Goal: Task Accomplishment & Management: Manage account settings

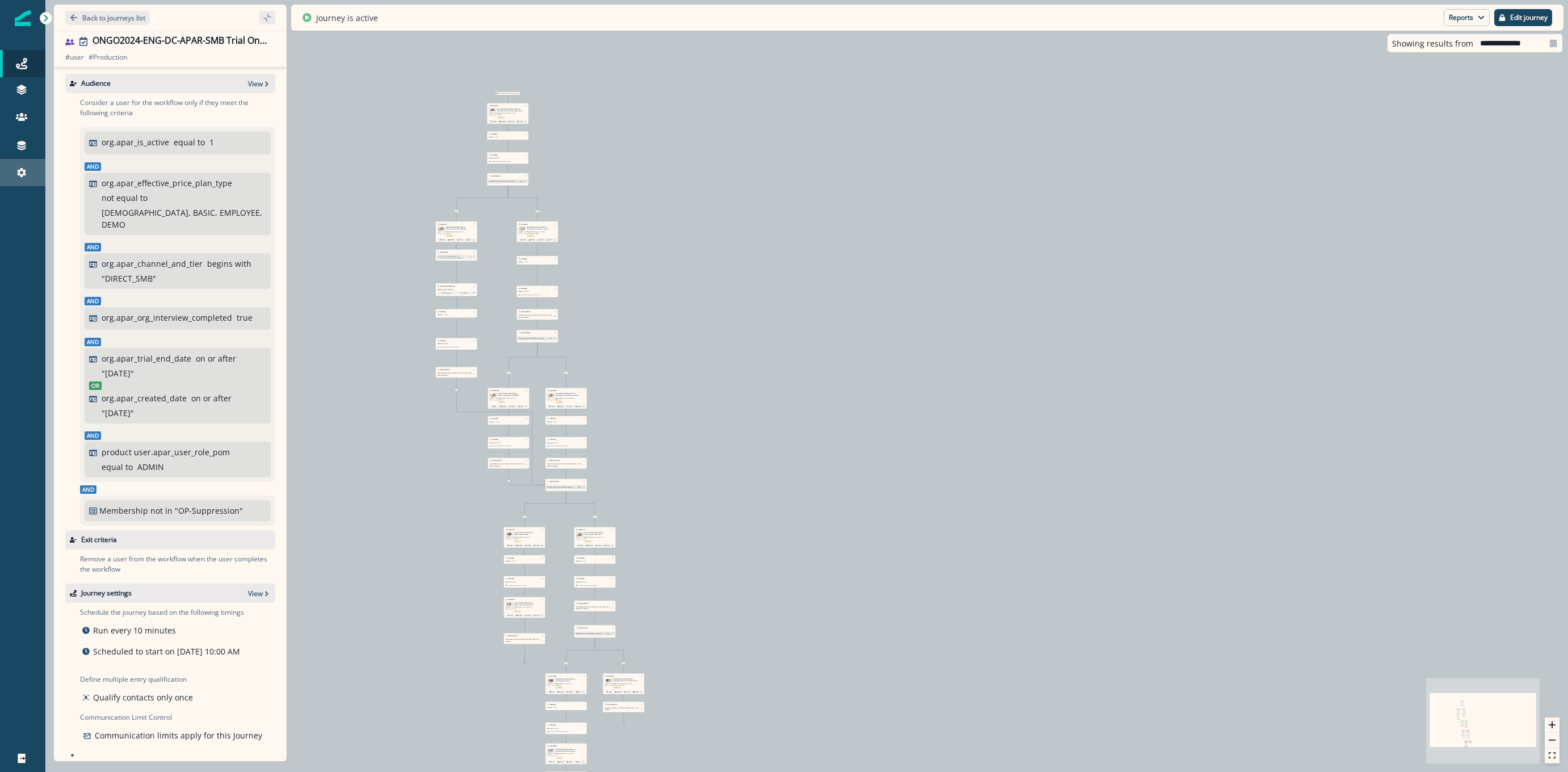
click at [16, 166] on div "Settings" at bounding box center [23, 173] width 36 height 14
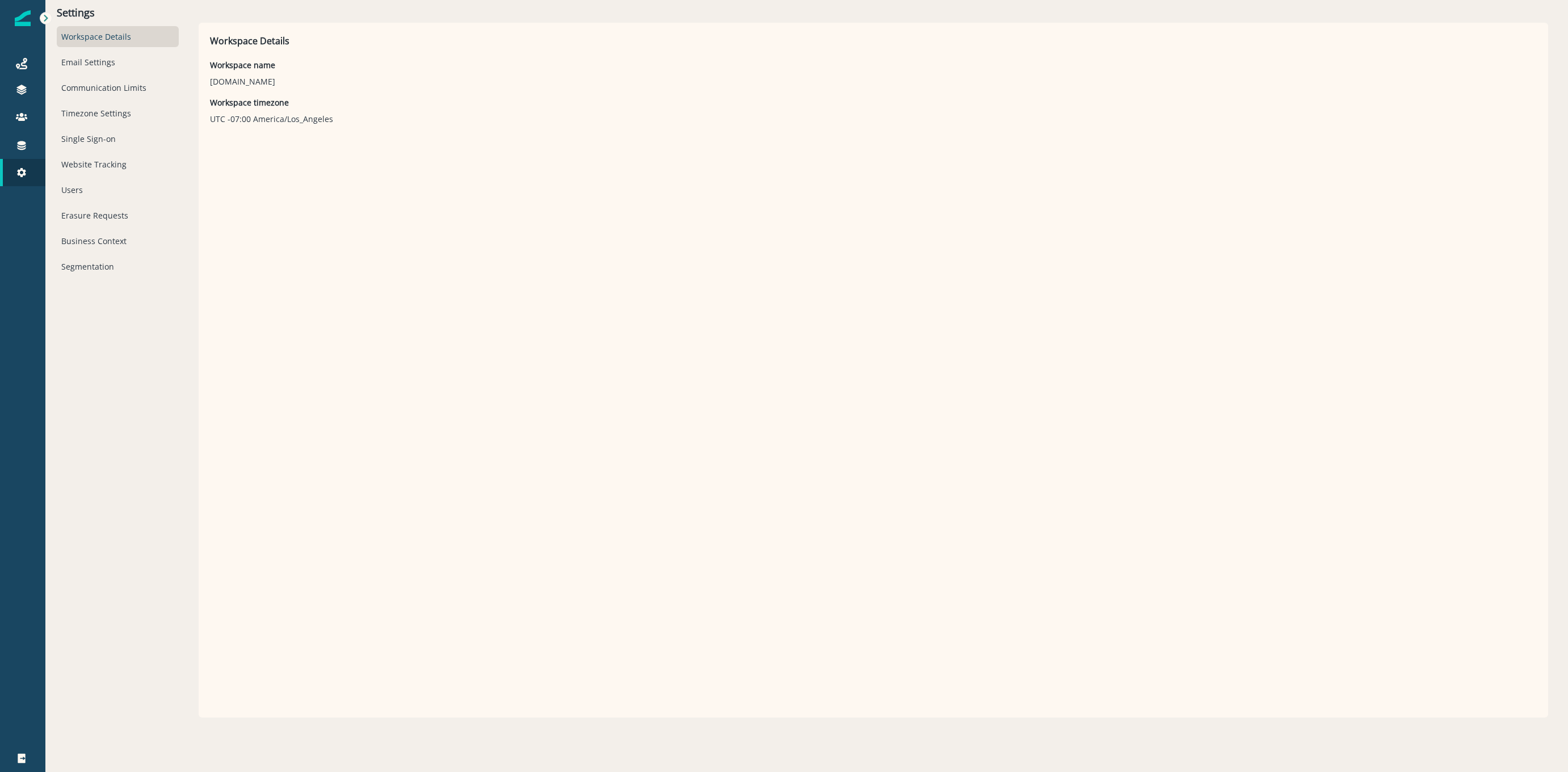
drag, startPoint x: 675, startPoint y: 388, endPoint x: 655, endPoint y: 382, distance: 20.9
click at [675, 388] on div "Workspace Details Workspace name [DOMAIN_NAME] Workspace timezone UTC -07:00 Am…" at bounding box center [873, 370] width 1326 height 672
click at [75, 197] on div "Users" at bounding box center [118, 190] width 122 height 21
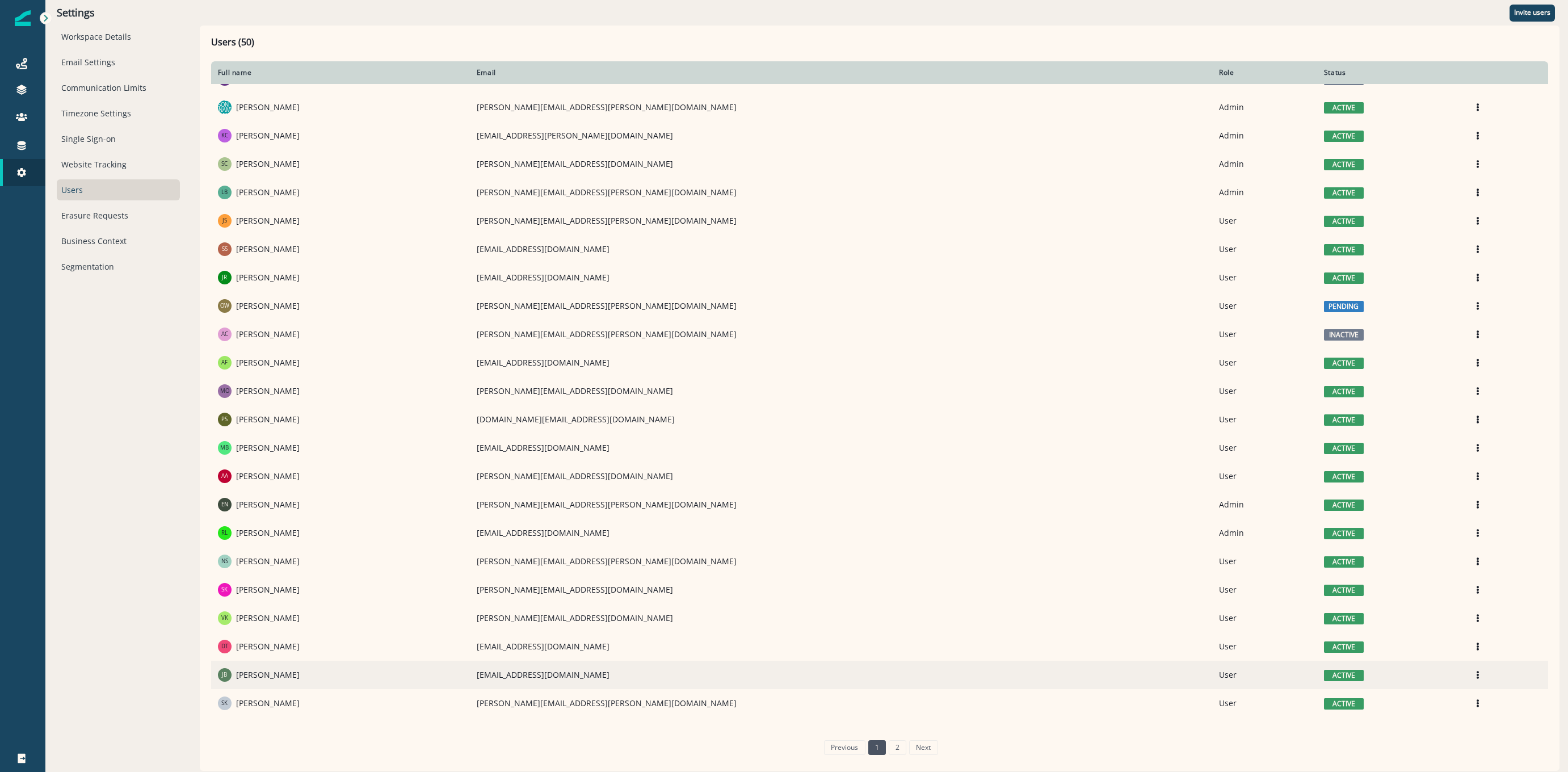
scroll to position [219, 0]
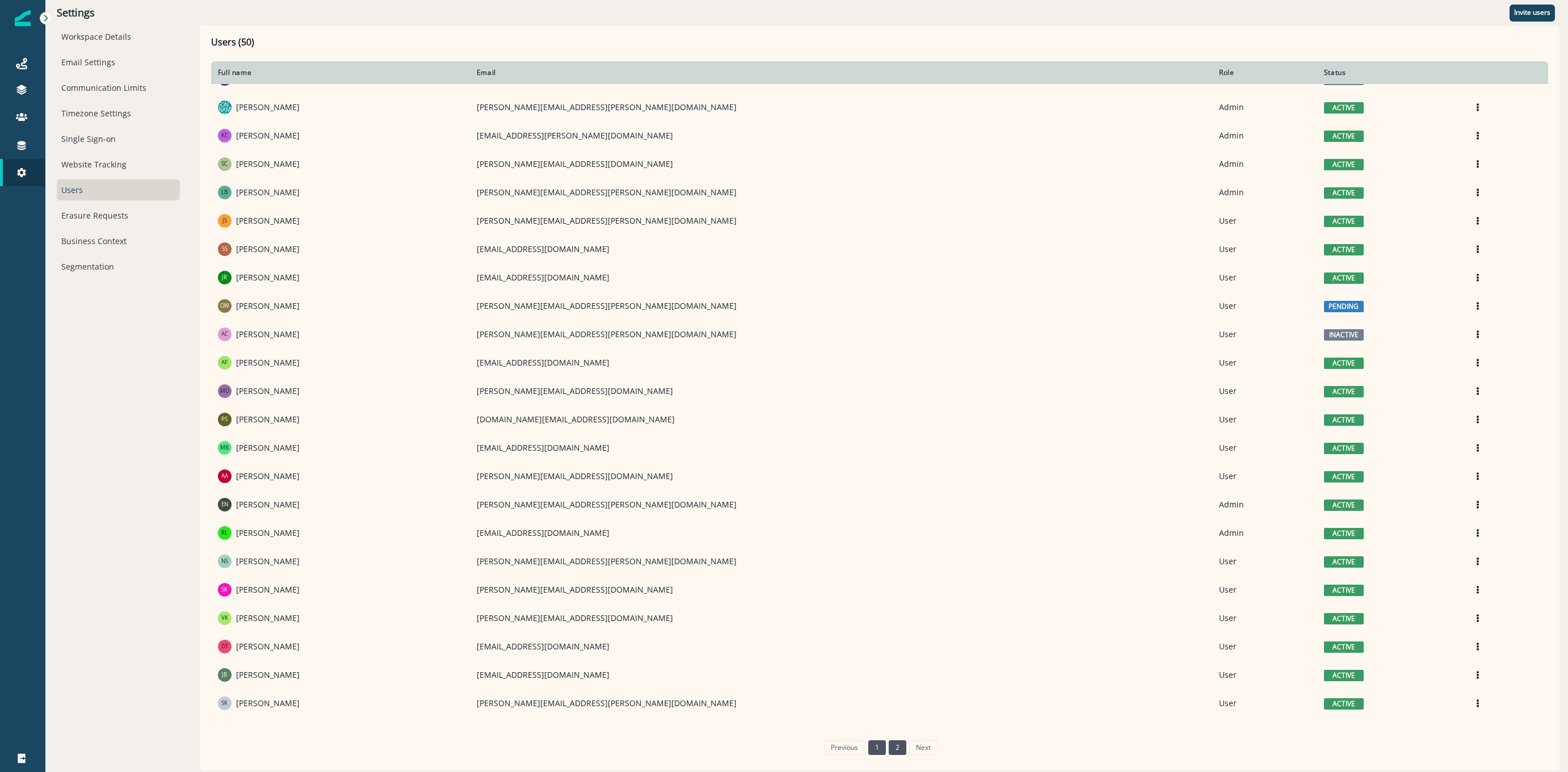
click at [896, 746] on link "2" at bounding box center [898, 748] width 18 height 15
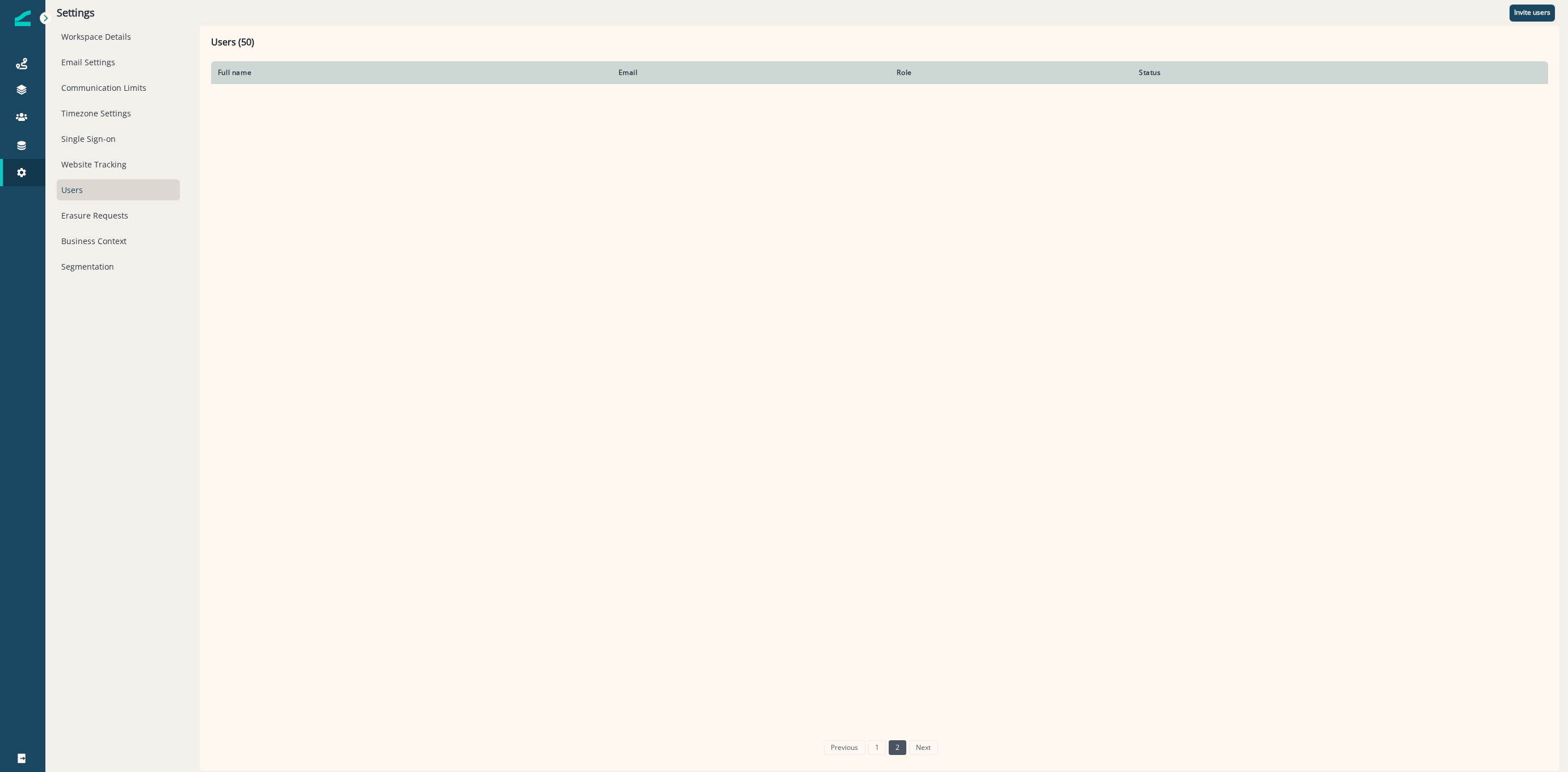
scroll to position [0, 0]
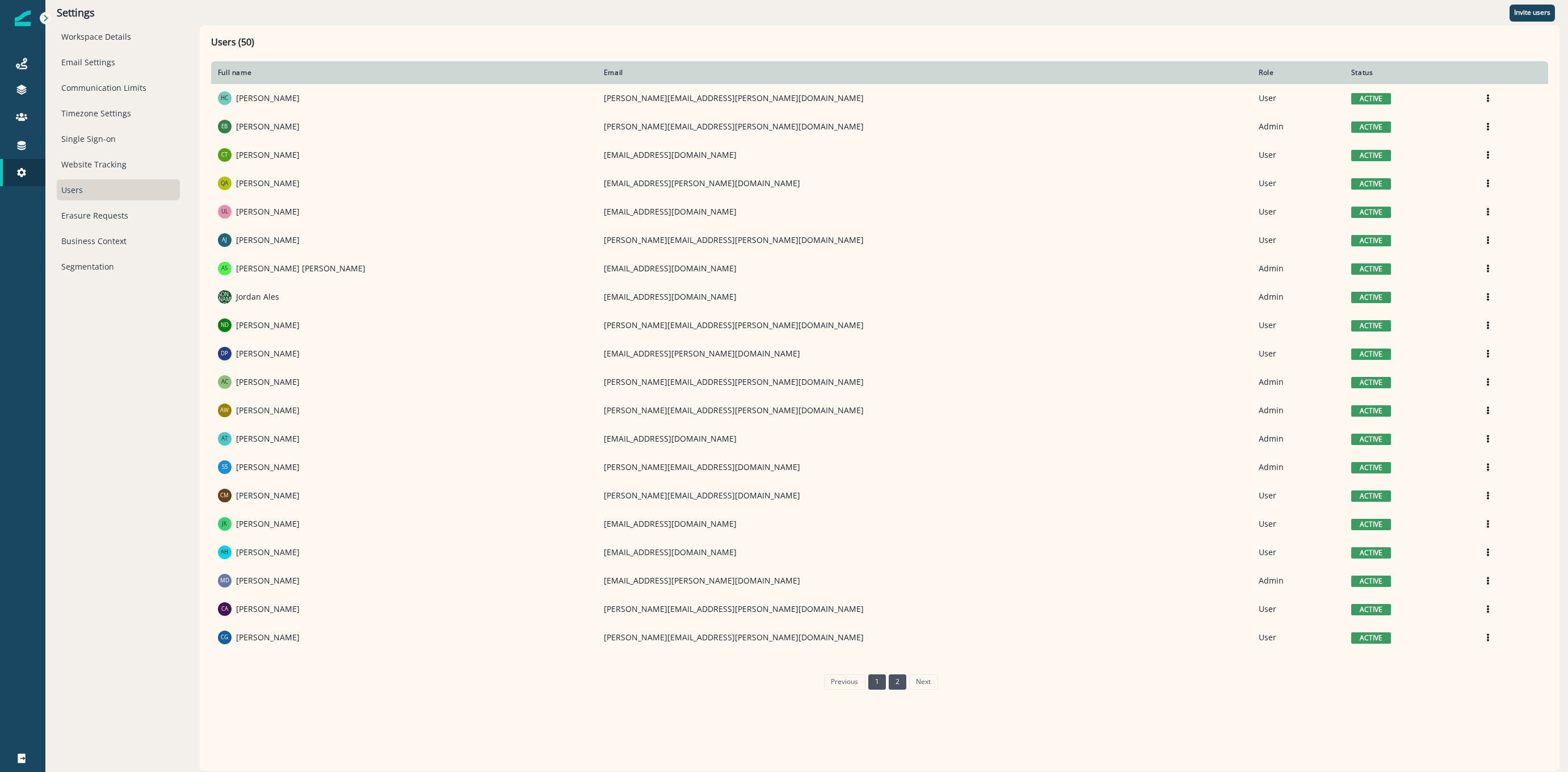
click at [883, 688] on link "1" at bounding box center [877, 682] width 18 height 15
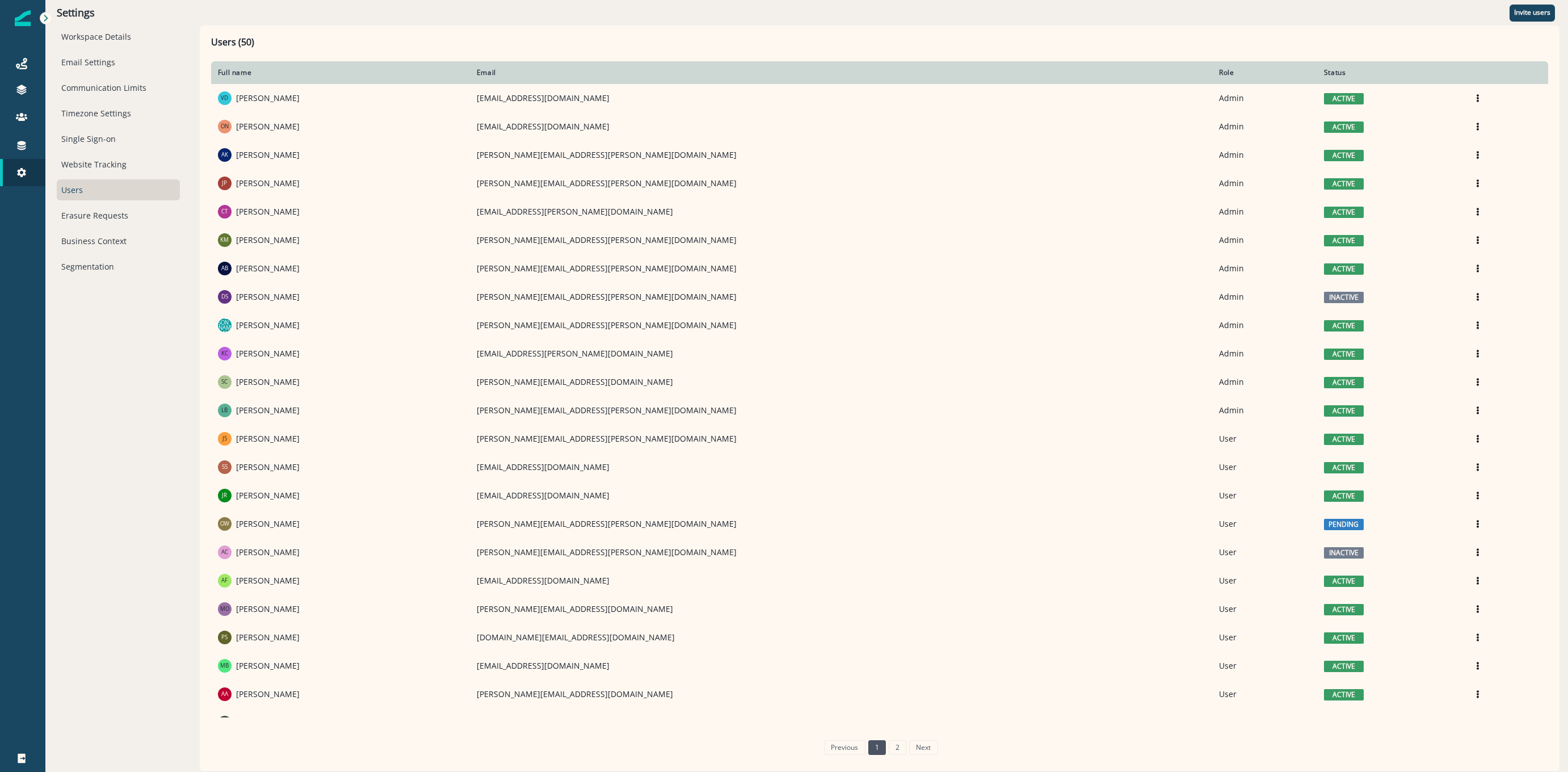
click at [1219, 69] on div "Role" at bounding box center [1264, 72] width 91 height 9
click at [1219, 73] on div "Role" at bounding box center [1264, 72] width 91 height 9
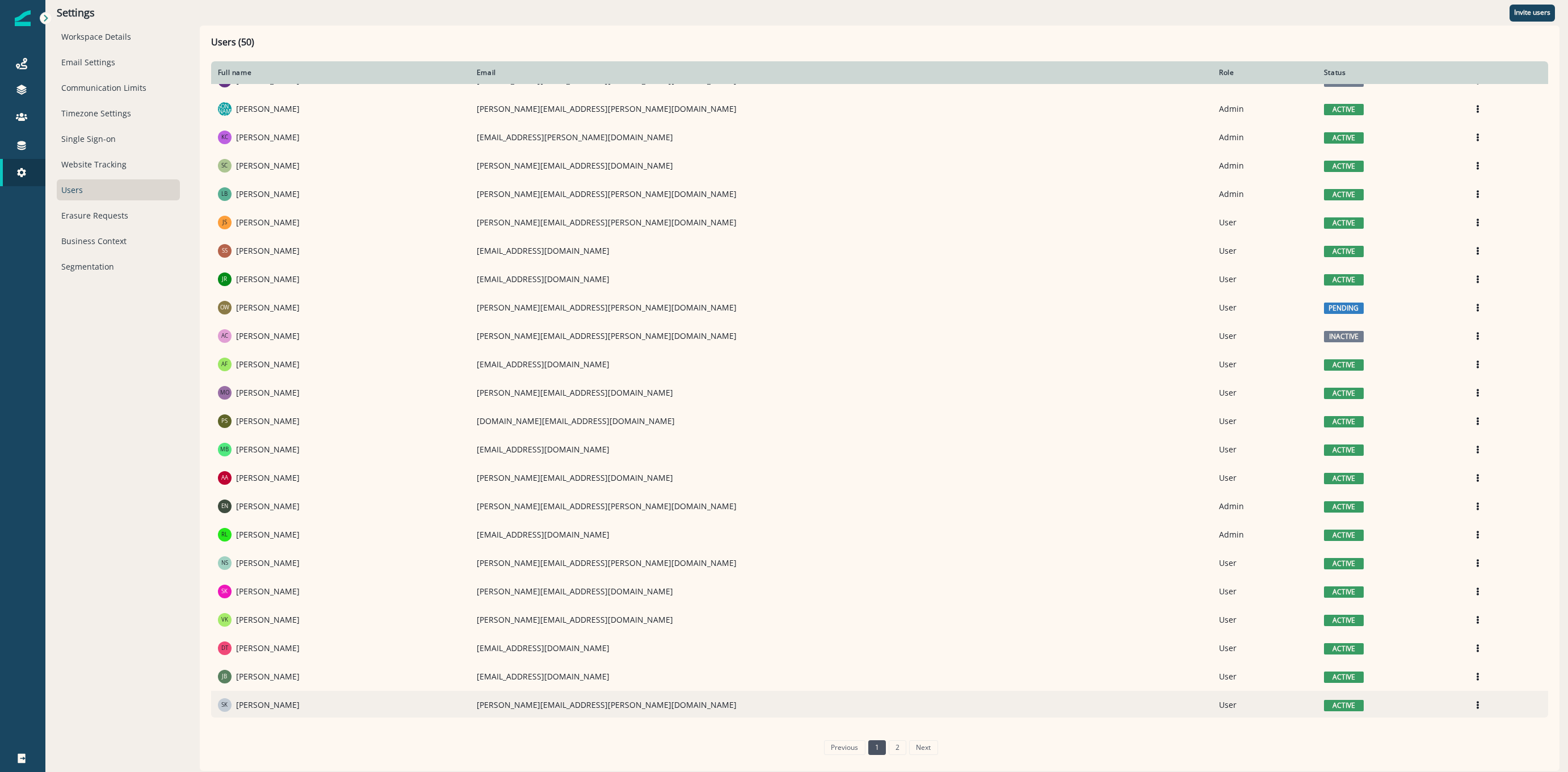
scroll to position [219, 0]
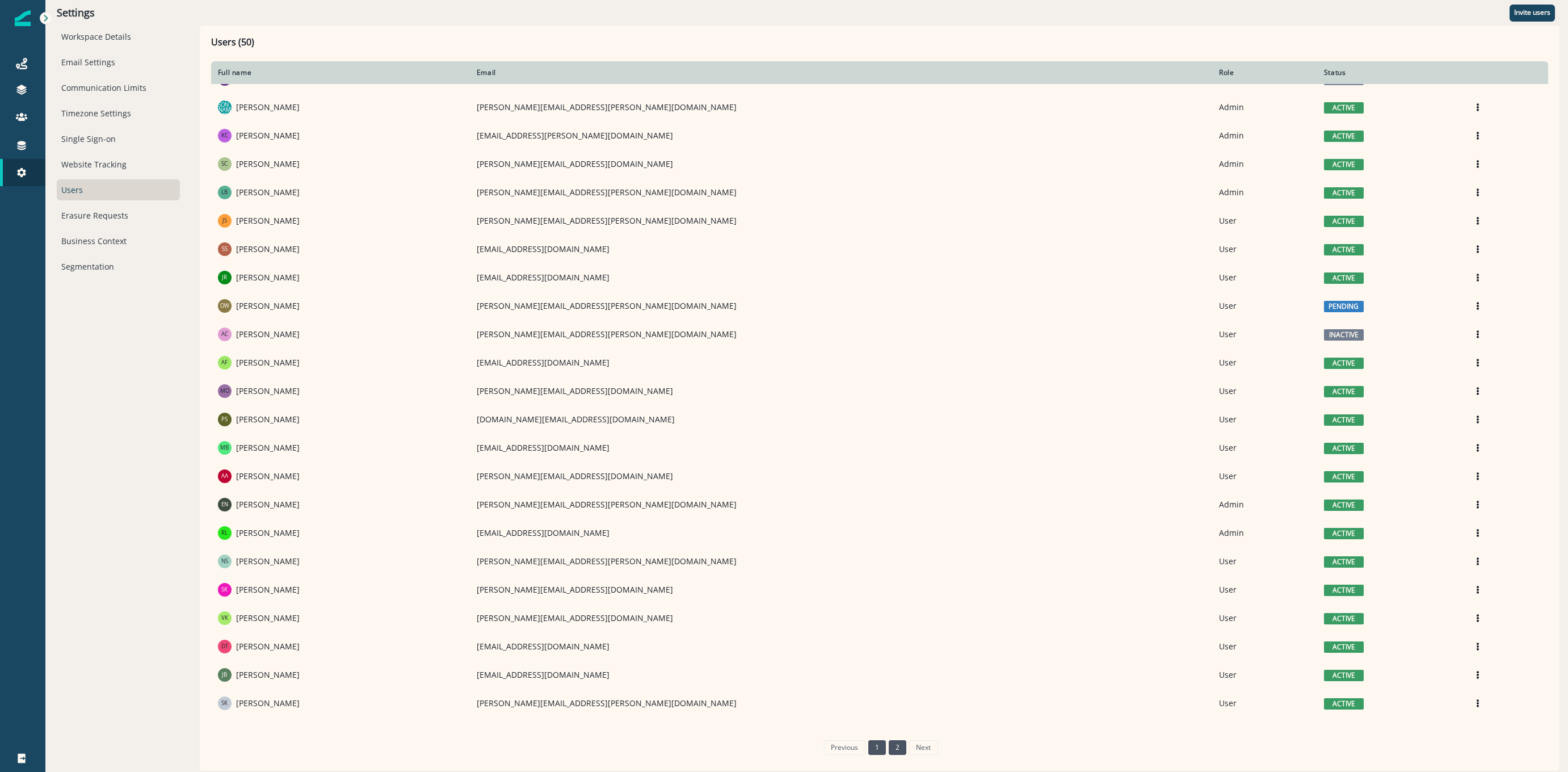
click at [902, 751] on link "2" at bounding box center [898, 748] width 18 height 15
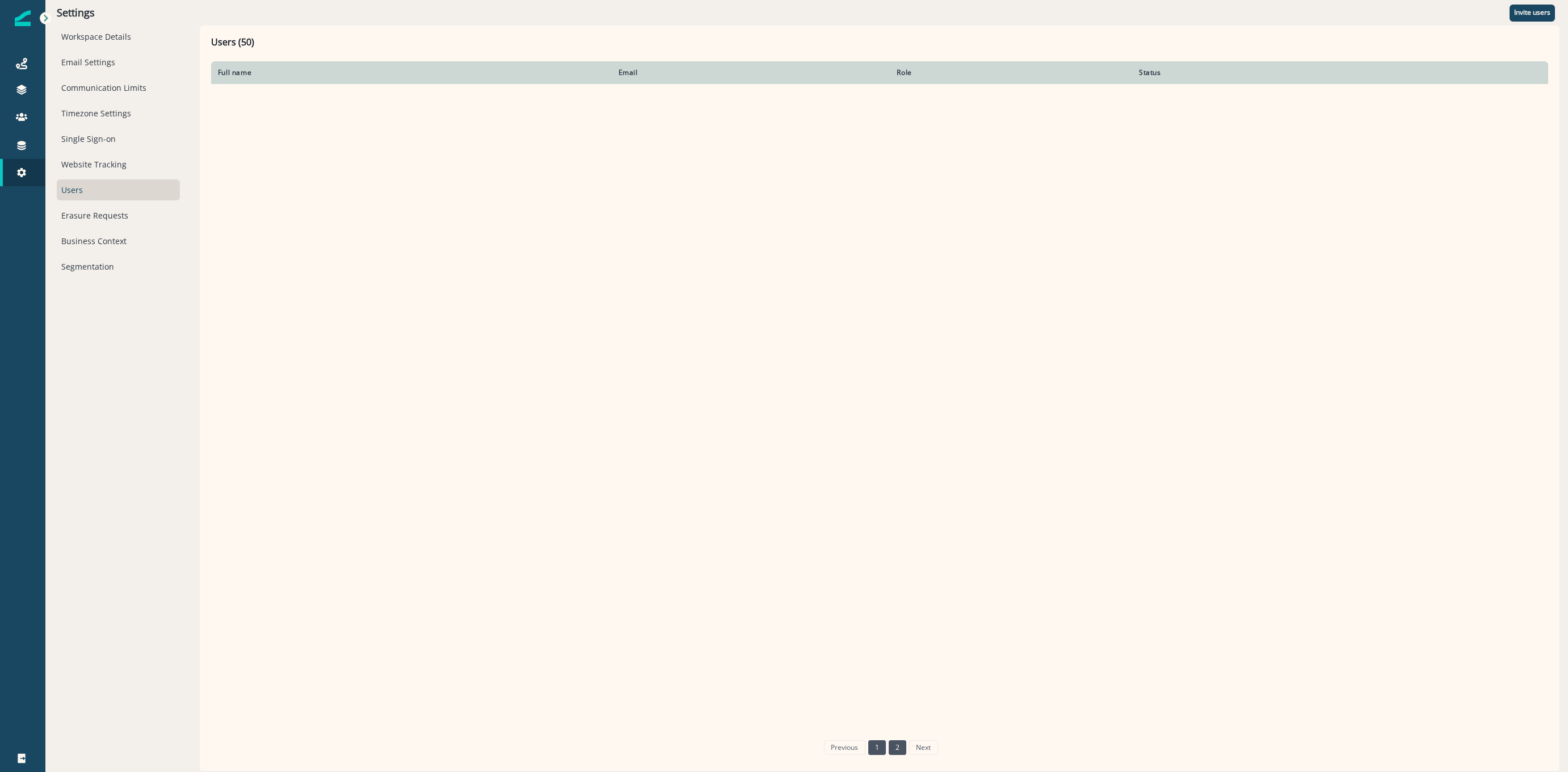
scroll to position [0, 0]
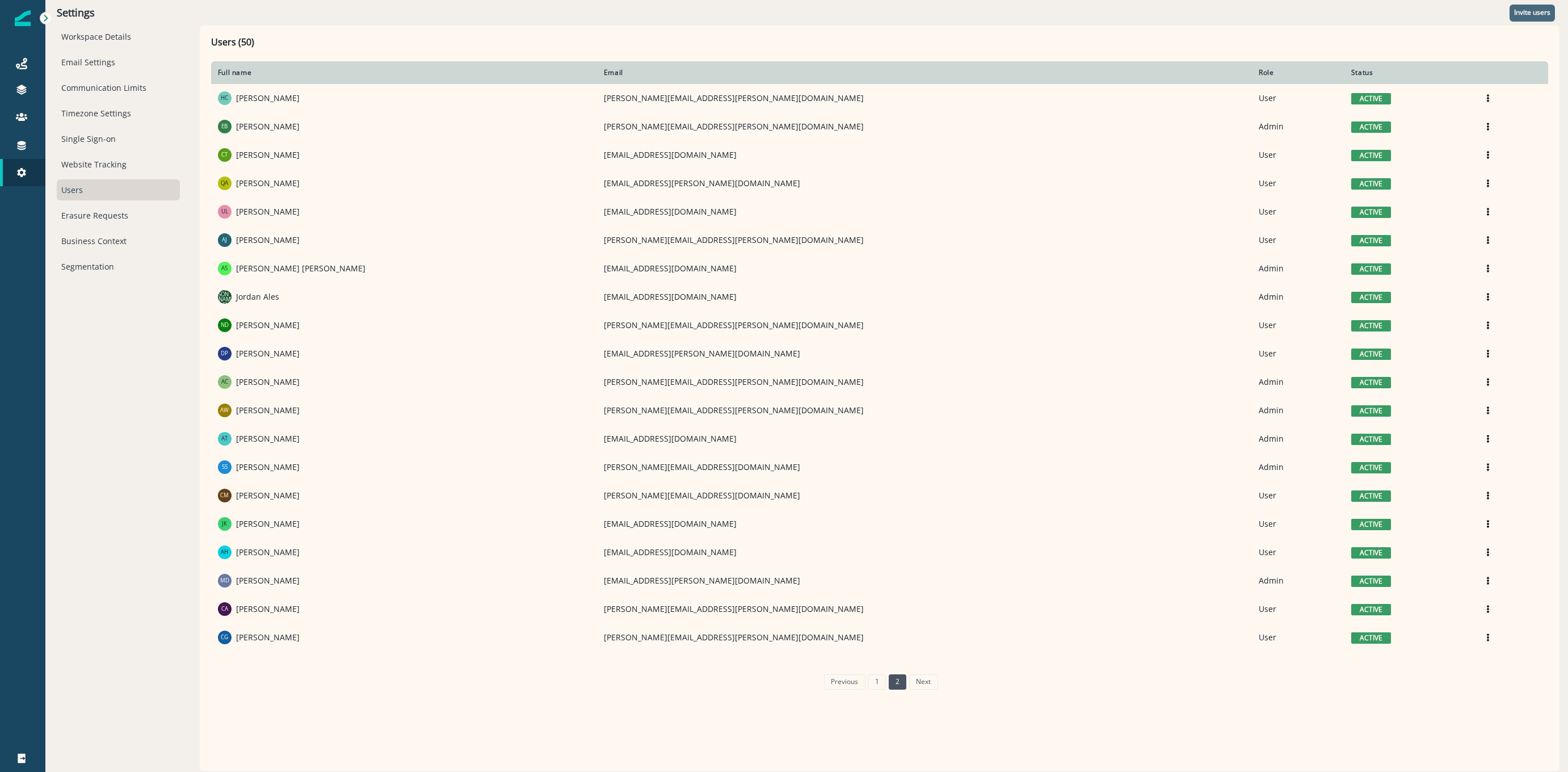
click at [1521, 12] on p "Invite users" at bounding box center [1532, 12] width 36 height 8
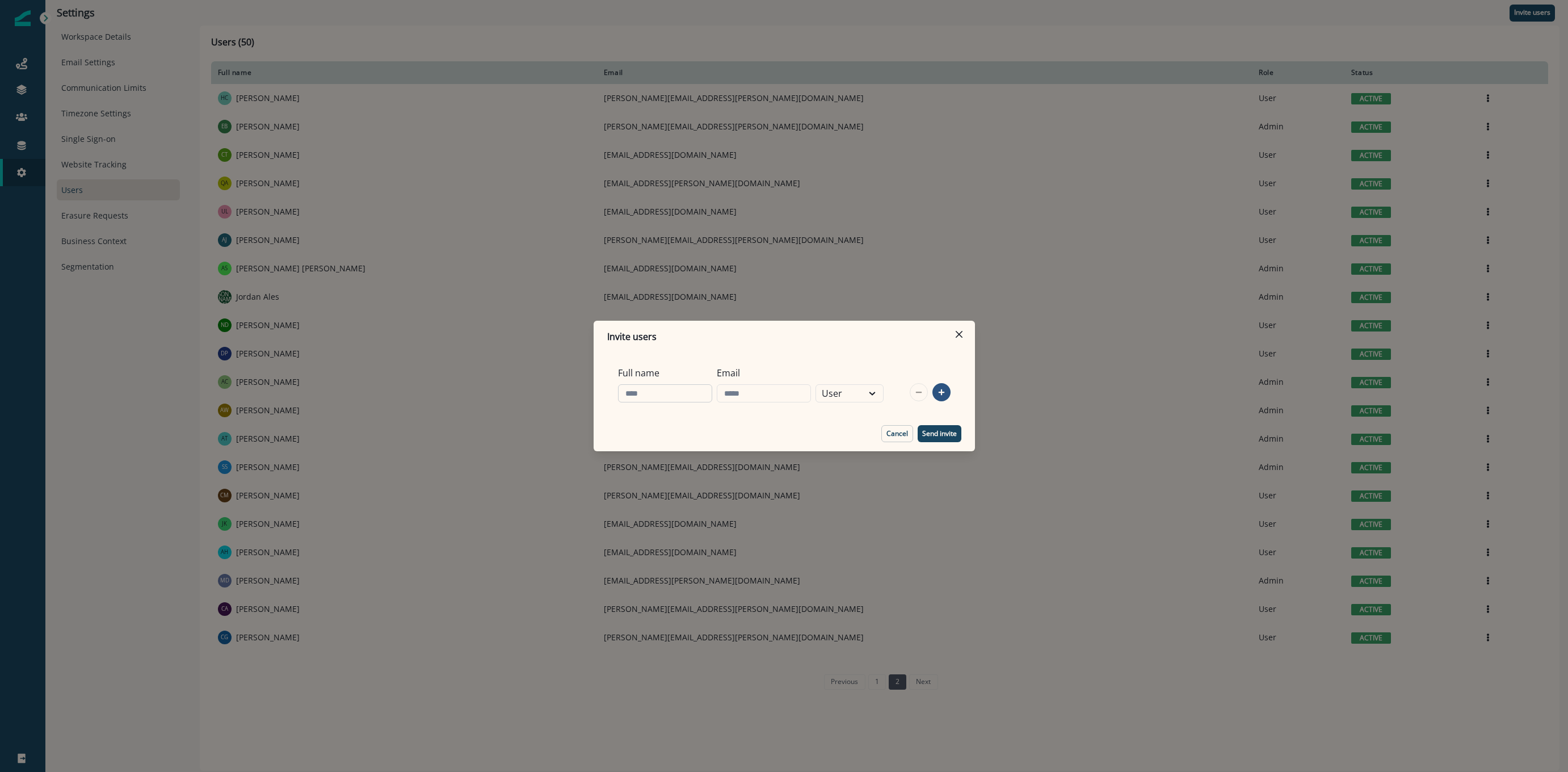
click at [677, 401] on input "Full name" at bounding box center [665, 393] width 94 height 18
type input "**********"
paste input "**********"
drag, startPoint x: 760, startPoint y: 395, endPoint x: 670, endPoint y: 396, distance: 90.0
click at [670, 396] on div "**********" at bounding box center [753, 384] width 277 height 45
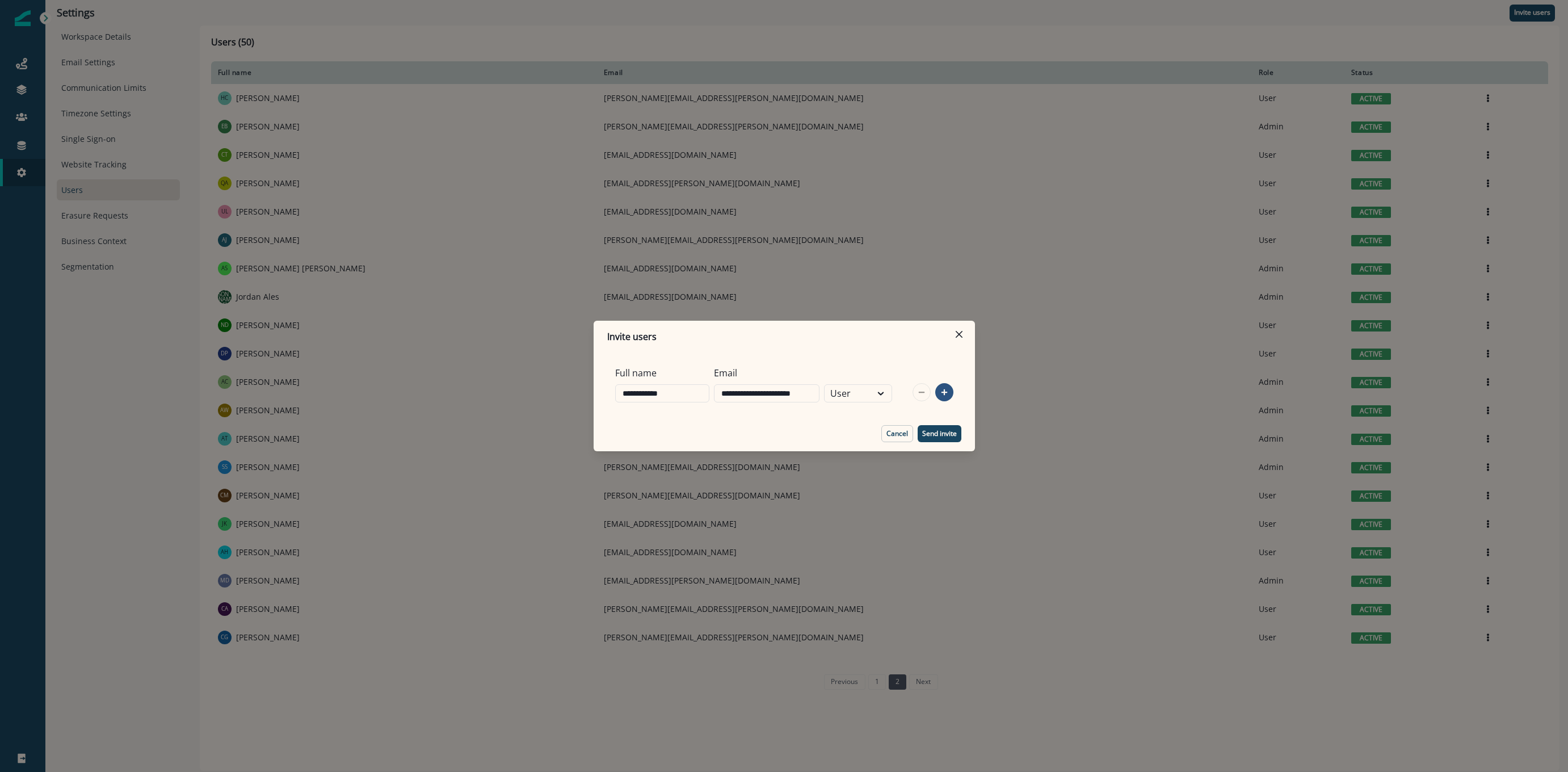
type input "**********"
click at [842, 416] on footer "Cancel Send invite" at bounding box center [784, 433] width 381 height 35
click at [886, 395] on icon at bounding box center [881, 393] width 10 height 12
click at [886, 395] on icon at bounding box center [881, 393] width 10 height 12
click at [939, 437] on p "Send invite" at bounding box center [939, 434] width 35 height 8
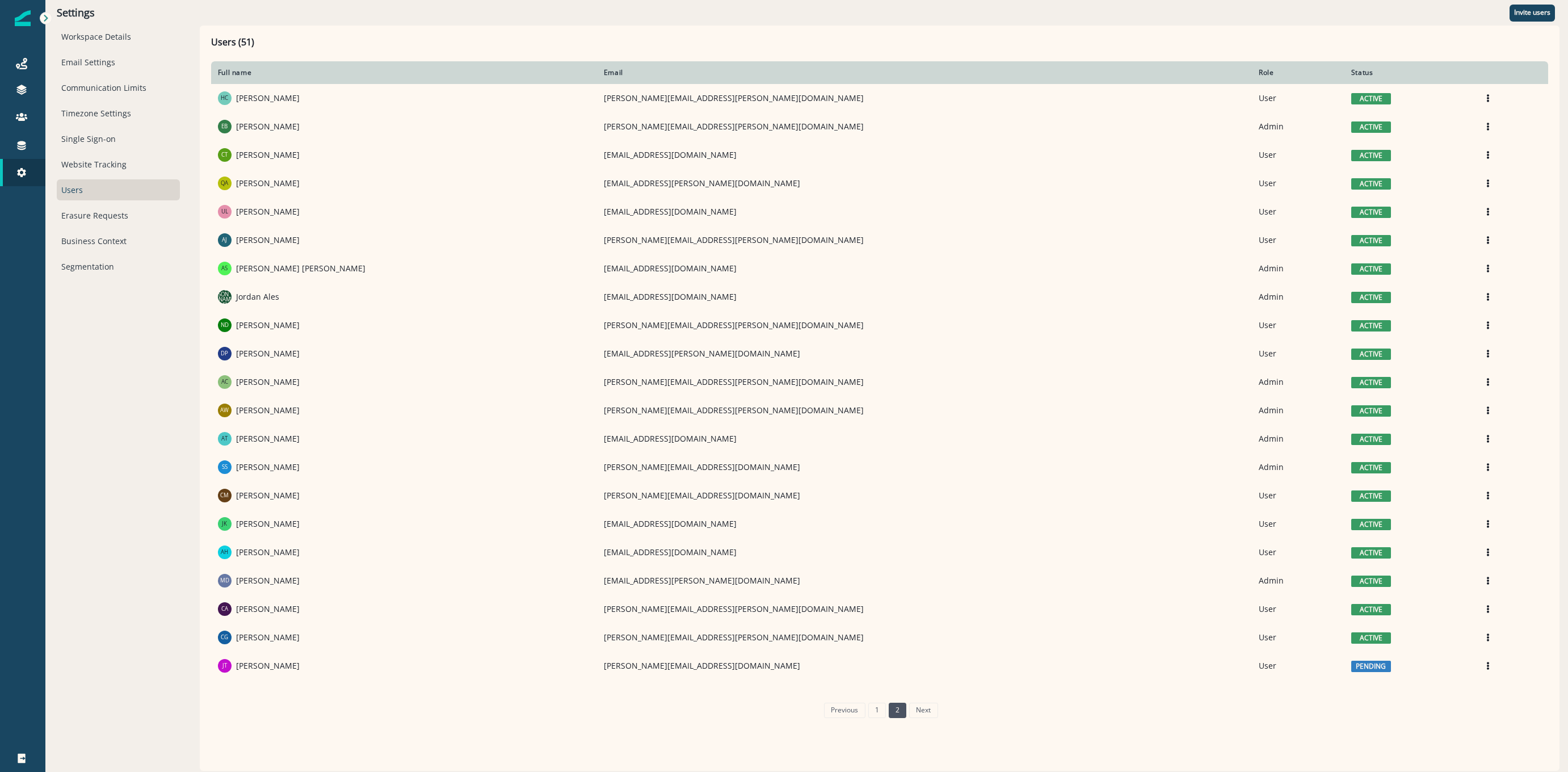
drag, startPoint x: 922, startPoint y: 56, endPoint x: 872, endPoint y: 70, distance: 51.9
click at [922, 53] on div "Users (51) Full name Email Role Status HC Heather Currie-Martinez [EMAIL_ADDRES…" at bounding box center [879, 398] width 1337 height 723
